Goal: Task Accomplishment & Management: Complete application form

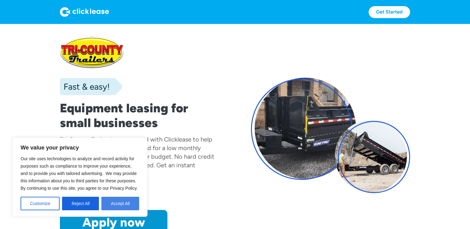
click at [114, 204] on button "Accept All" at bounding box center [120, 204] width 38 height 14
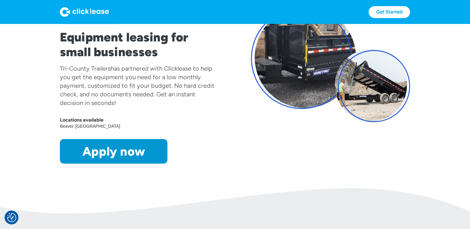
scroll to position [74, 0]
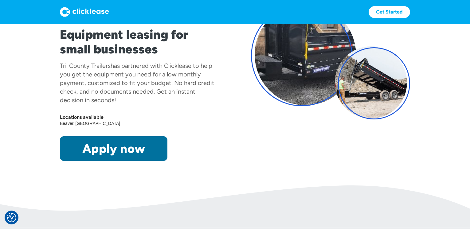
click at [111, 148] on link "Apply now" at bounding box center [113, 148] width 107 height 25
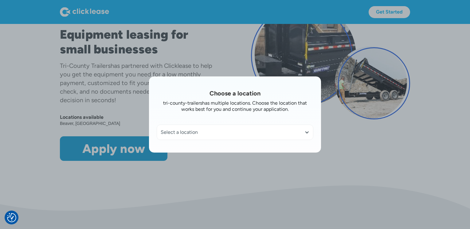
click at [308, 130] on div at bounding box center [306, 132] width 5 height 5
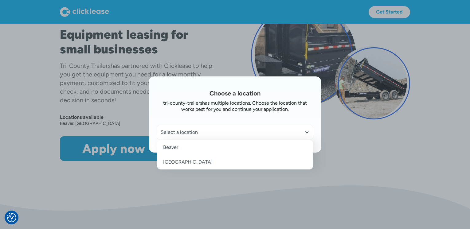
click at [174, 148] on link "Beaver" at bounding box center [235, 147] width 156 height 15
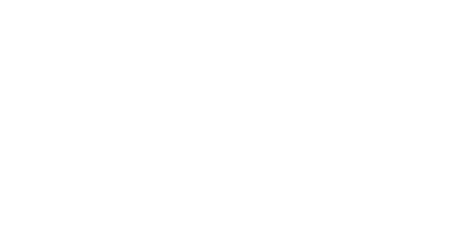
click at [174, 0] on html at bounding box center [237, 0] width 474 height 0
